Goal: Task Accomplishment & Management: Use online tool/utility

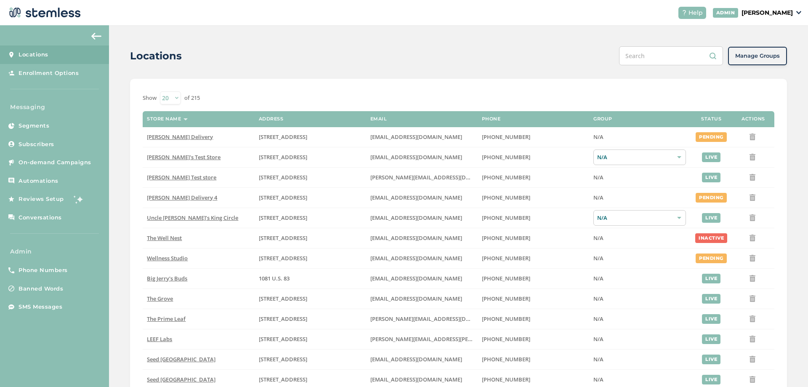
click at [776, 12] on p "[PERSON_NAME]" at bounding box center [767, 12] width 51 height 9
click at [521, 65] on div "Locations Manage Groups" at bounding box center [458, 55] width 657 height 19
click at [774, 15] on p "[PERSON_NAME]" at bounding box center [767, 12] width 51 height 9
click at [767, 64] on span "Impersonate" at bounding box center [771, 61] width 41 height 8
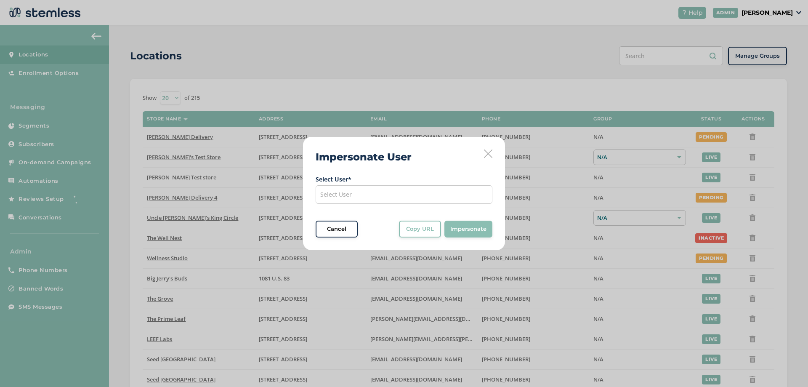
click at [431, 187] on div "Select User" at bounding box center [404, 194] width 177 height 19
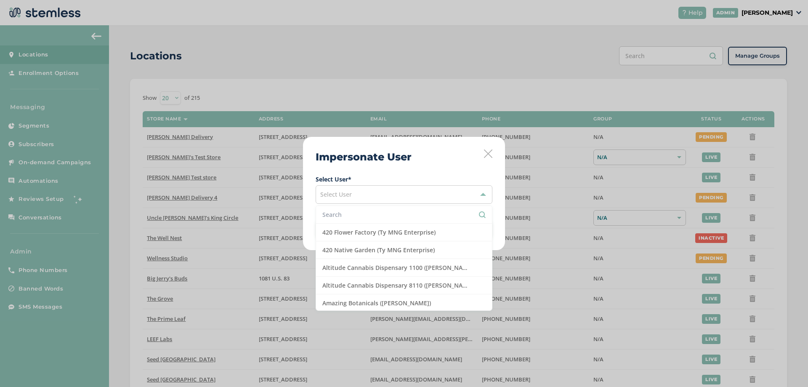
click at [379, 218] on input "text" at bounding box center [403, 214] width 163 height 9
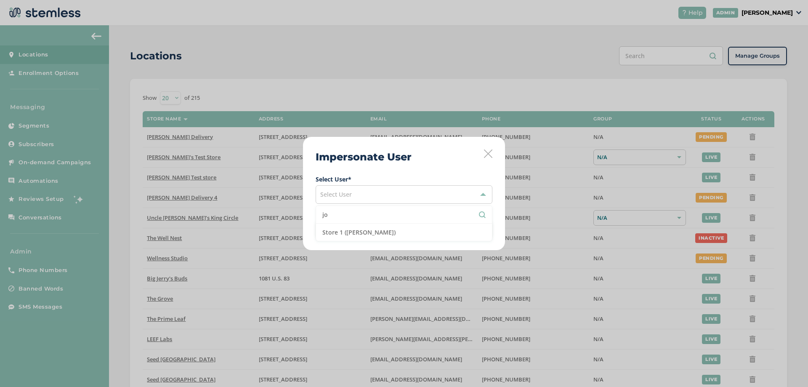
type input "j"
type input "a"
type input "j"
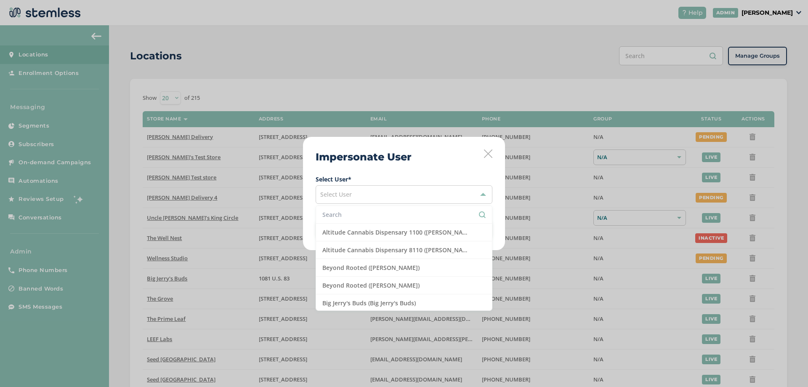
type input "s"
type input "t"
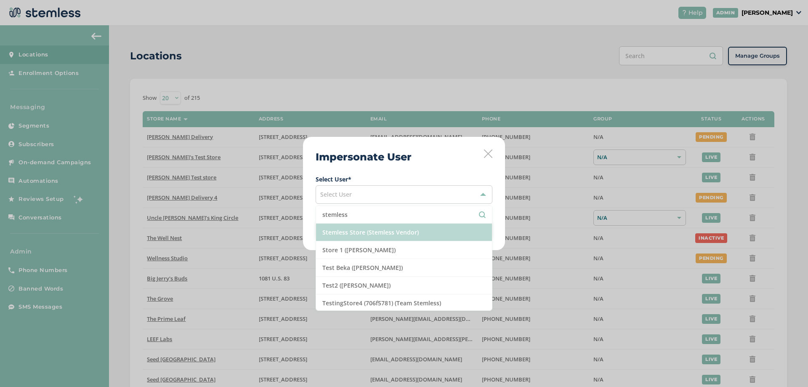
type input "stemless"
click at [380, 239] on li "Stemless Store (Stemless Vendor)" at bounding box center [404, 232] width 176 height 18
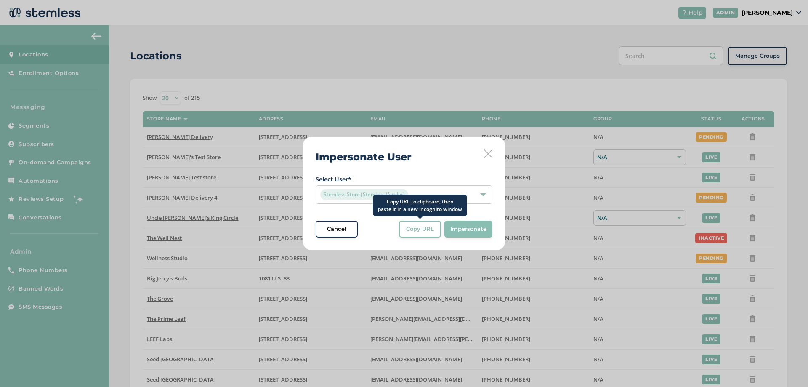
click at [423, 226] on span "Copy URL" at bounding box center [420, 229] width 28 height 8
click at [485, 153] on icon at bounding box center [488, 153] width 8 height 8
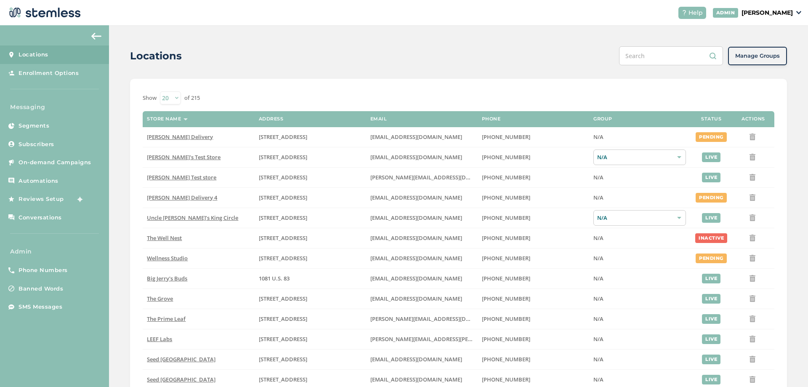
click at [144, 44] on div "Locations Manage Groups Show 20 50 100 of 215 Store name Address Email Phone Gr…" at bounding box center [458, 307] width 699 height 564
click at [147, 43] on div "Locations Manage Groups Show 20 50 100 of 215 Store name Address Email Phone Gr…" at bounding box center [458, 307] width 699 height 564
click at [168, 35] on div "Locations Manage Groups Show 20 50 100 of 215 Store name Address Email Phone Gr…" at bounding box center [458, 307] width 699 height 564
click at [144, 42] on div "Locations Manage Groups Show 20 50 100 of 215 Store name Address Email Phone Gr…" at bounding box center [458, 307] width 699 height 564
click at [145, 42] on div "Locations Manage Groups Show 20 50 100 of 215 Store name Address Email Phone Gr…" at bounding box center [458, 307] width 699 height 564
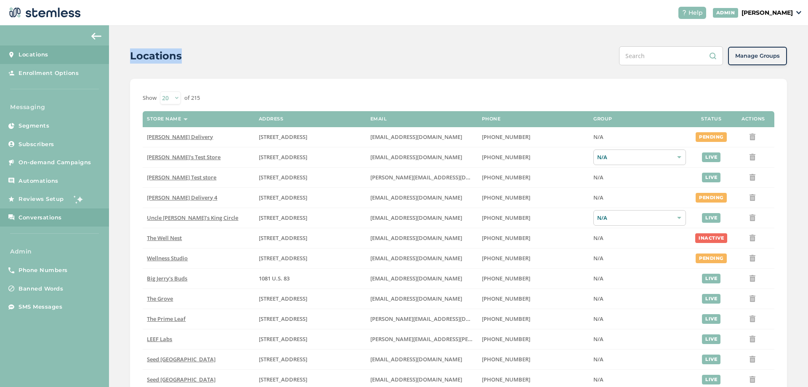
click at [45, 216] on span "Conversations" at bounding box center [40, 217] width 43 height 8
